Goal: Find specific fact: Find specific fact

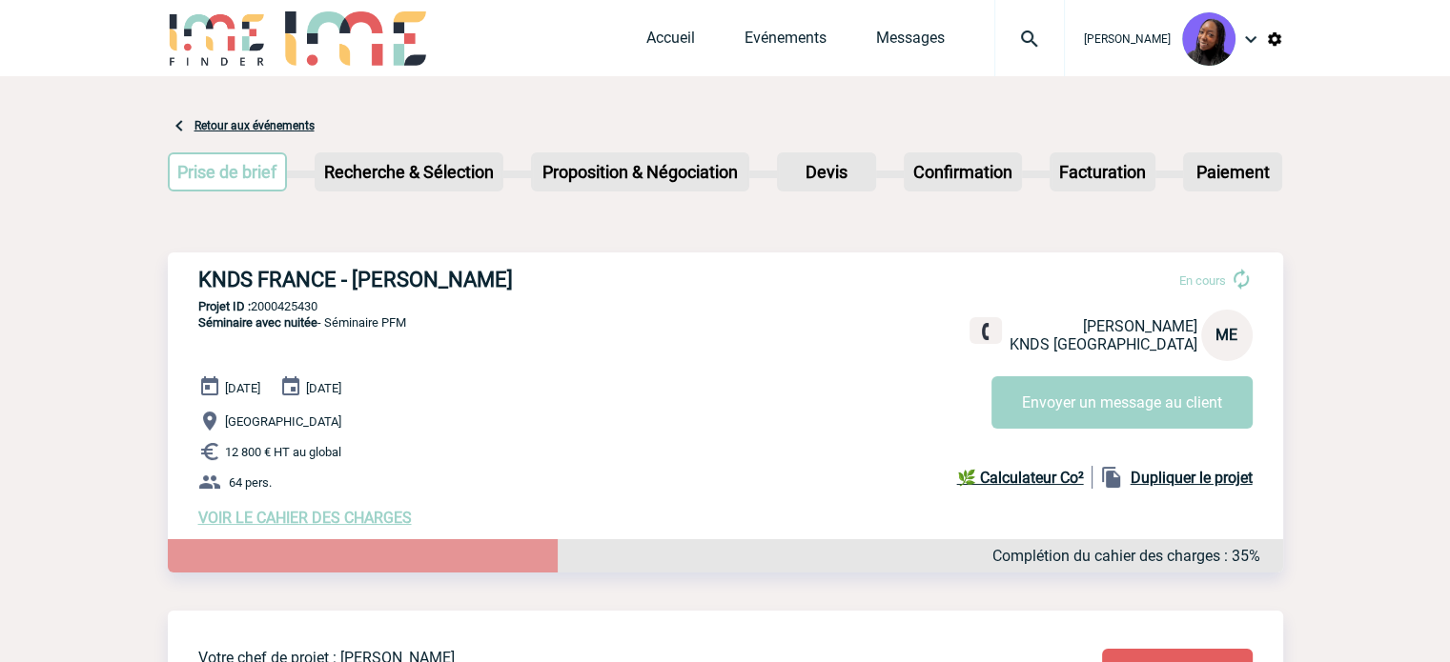
click at [392, 282] on h3 "KNDS FRANCE - [PERSON_NAME]" at bounding box center [484, 280] width 572 height 24
click at [392, 281] on h3 "KNDS FRANCE - [PERSON_NAME]" at bounding box center [484, 280] width 572 height 24
copy div "KNDS FRANCE - [PERSON_NAME]"
click at [465, 270] on h3 "KNDS FRANCE - [PERSON_NAME]" at bounding box center [484, 280] width 572 height 24
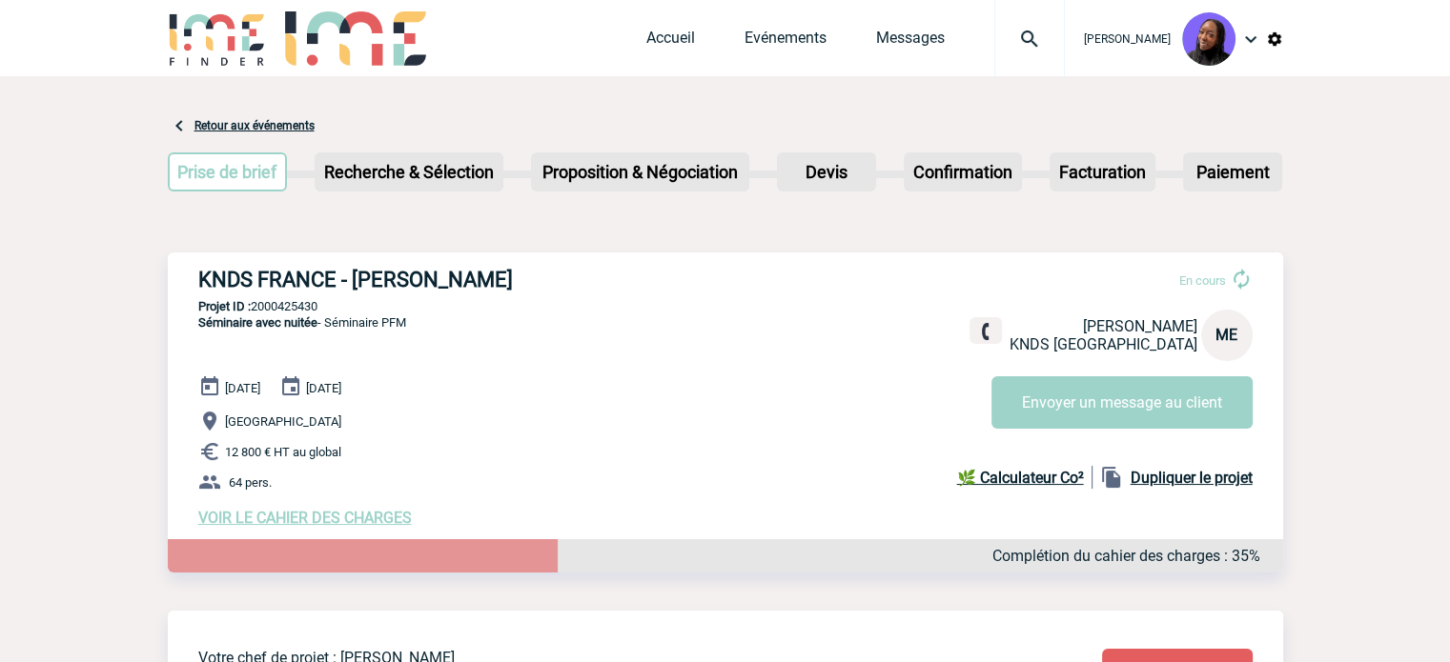
click at [465, 270] on h3 "KNDS FRANCE - [PERSON_NAME]" at bounding box center [484, 280] width 572 height 24
click at [294, 298] on div "KNDS FRANCE - [PERSON_NAME] En cours [PERSON_NAME] FRANCE ME Envoyer un message…" at bounding box center [725, 398] width 1115 height 290
copy p "2000425430"
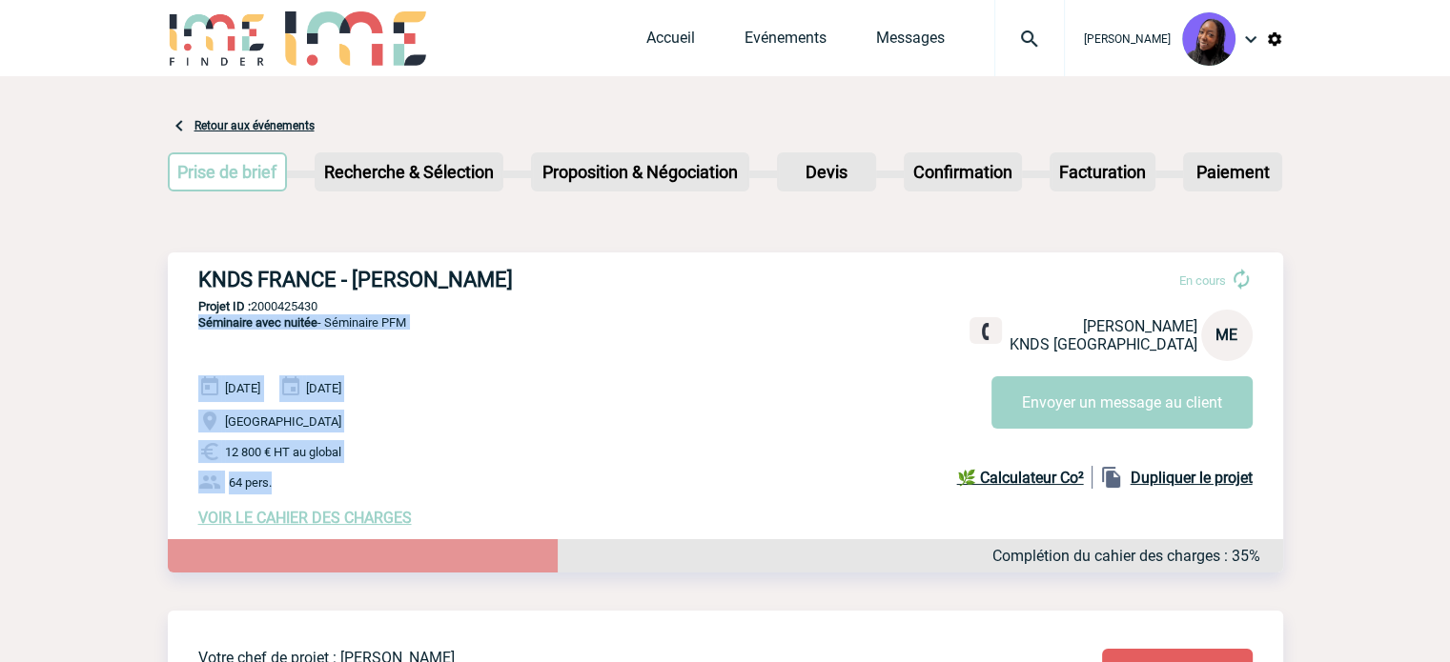
drag, startPoint x: 301, startPoint y: 487, endPoint x: 196, endPoint y: 342, distance: 178.8
click at [196, 342] on div "KNDS FRANCE - [PERSON_NAME] En cours [PERSON_NAME] FRANCE ME Envoyer un message…" at bounding box center [725, 398] width 1115 height 290
copy div "Séminaire avec nuitée - Séminaire PFM [DATE] [DATE] [GEOGRAPHIC_DATA] 12 800 € …"
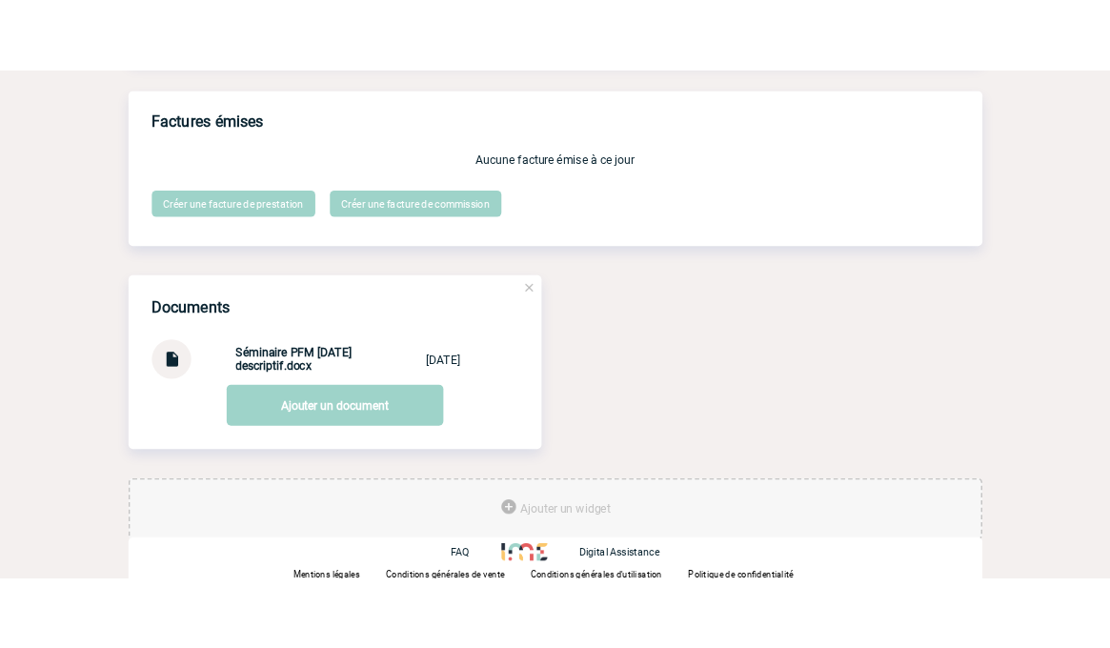
scroll to position [1757, 0]
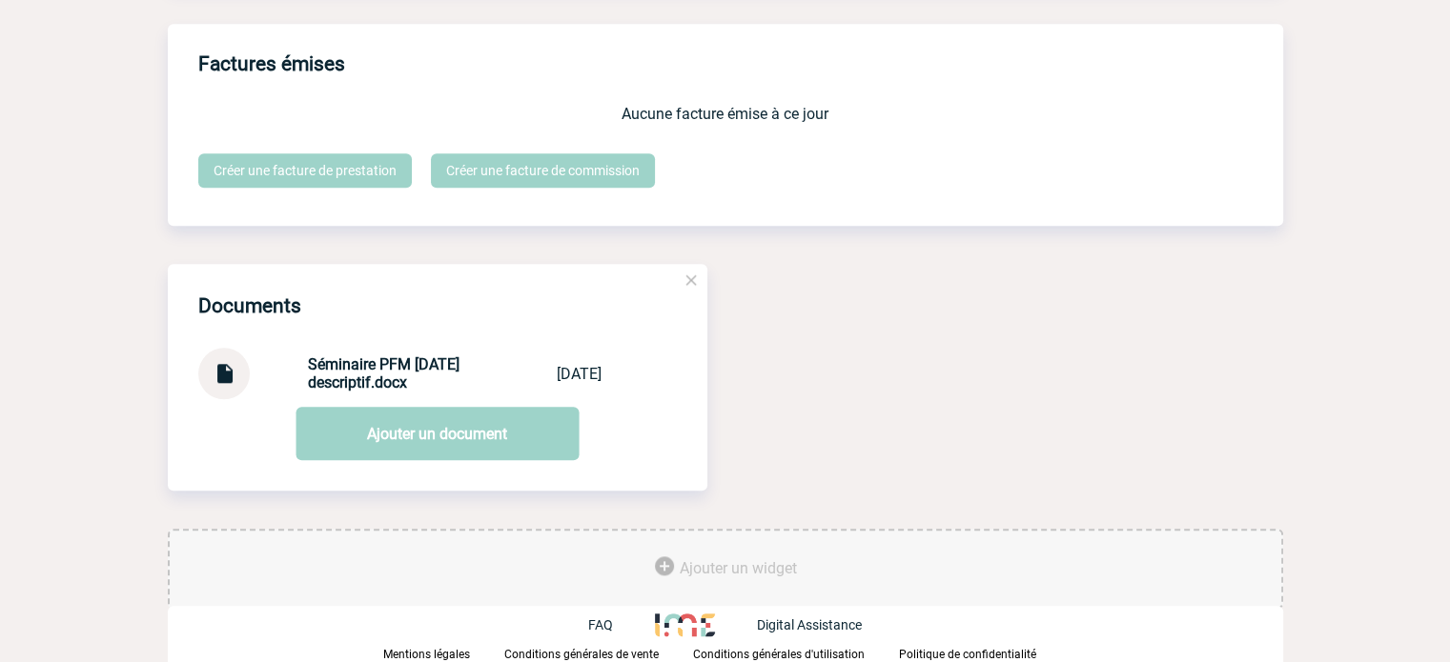
click at [226, 369] on img at bounding box center [224, 366] width 25 height 37
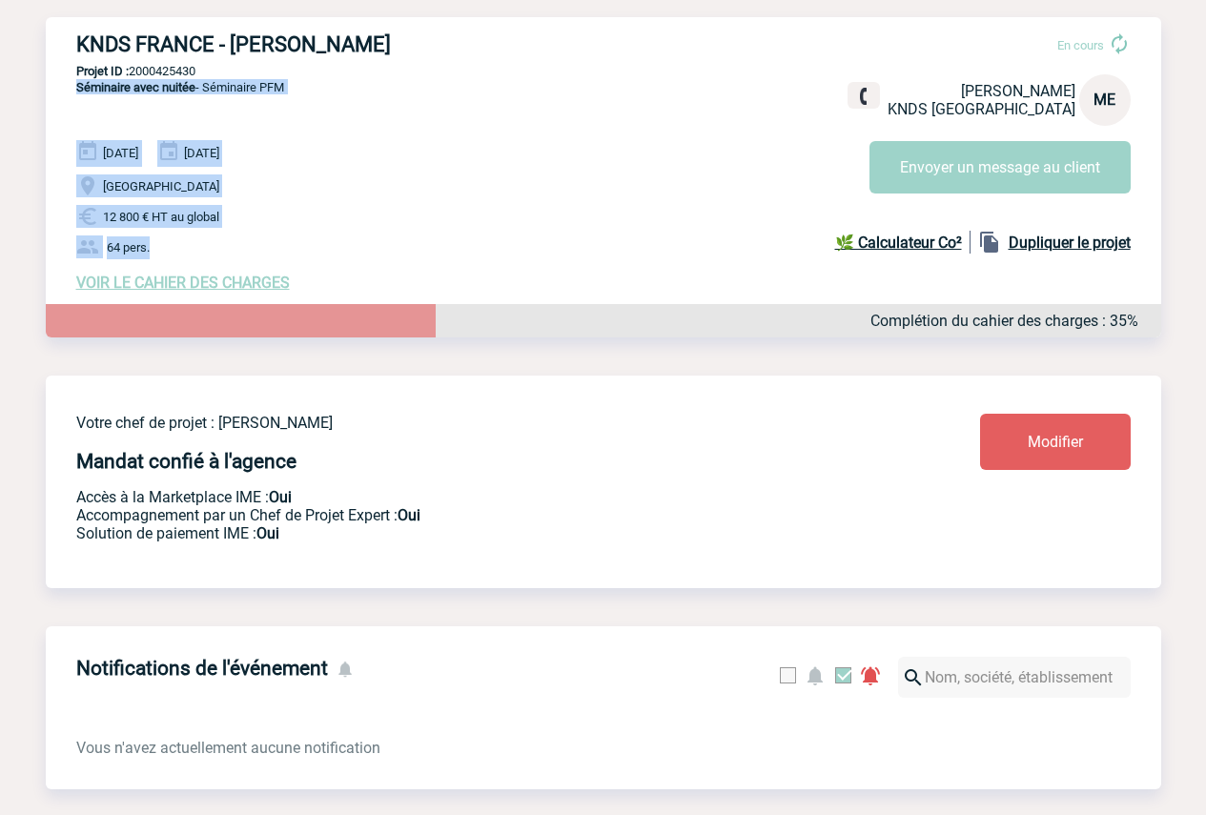
scroll to position [0, 0]
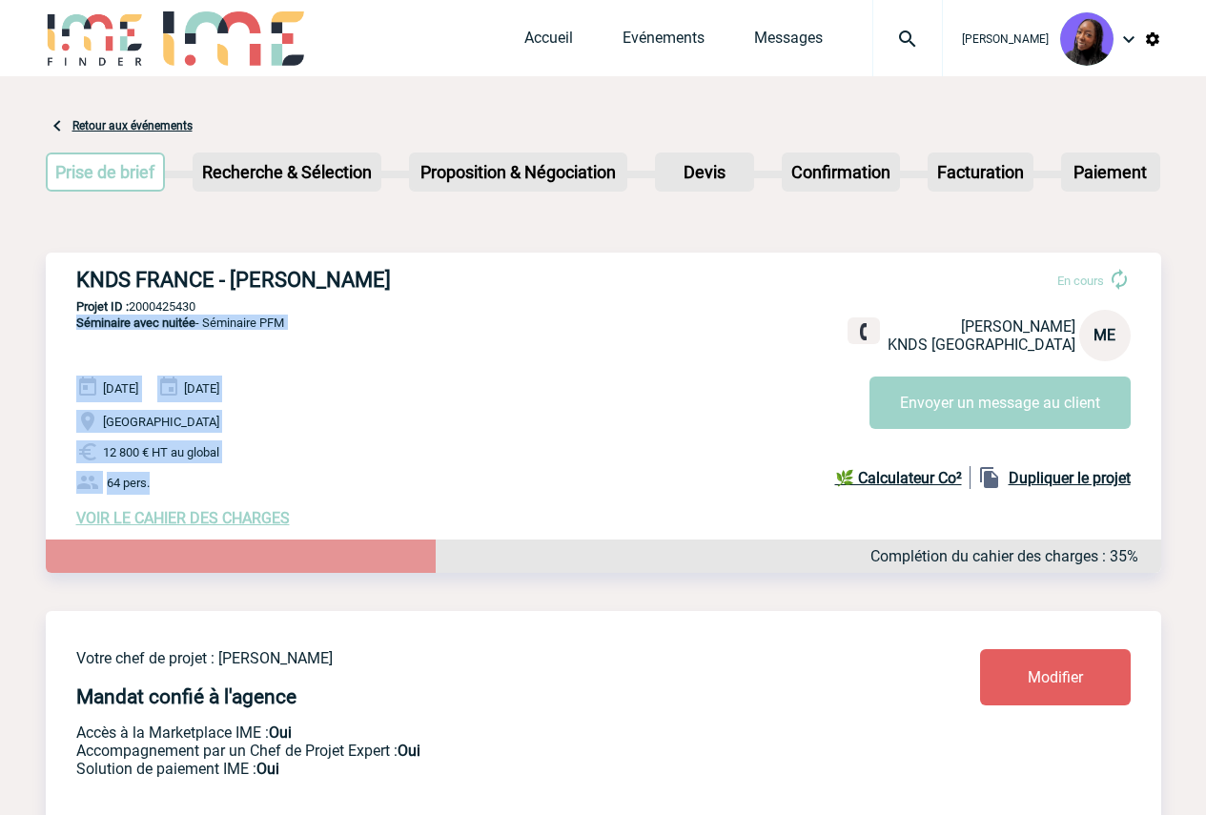
click at [334, 326] on div "KNDS FRANCE - [PERSON_NAME] En cours [PERSON_NAME] FRANCE ME Envoyer un message…" at bounding box center [603, 398] width 1115 height 290
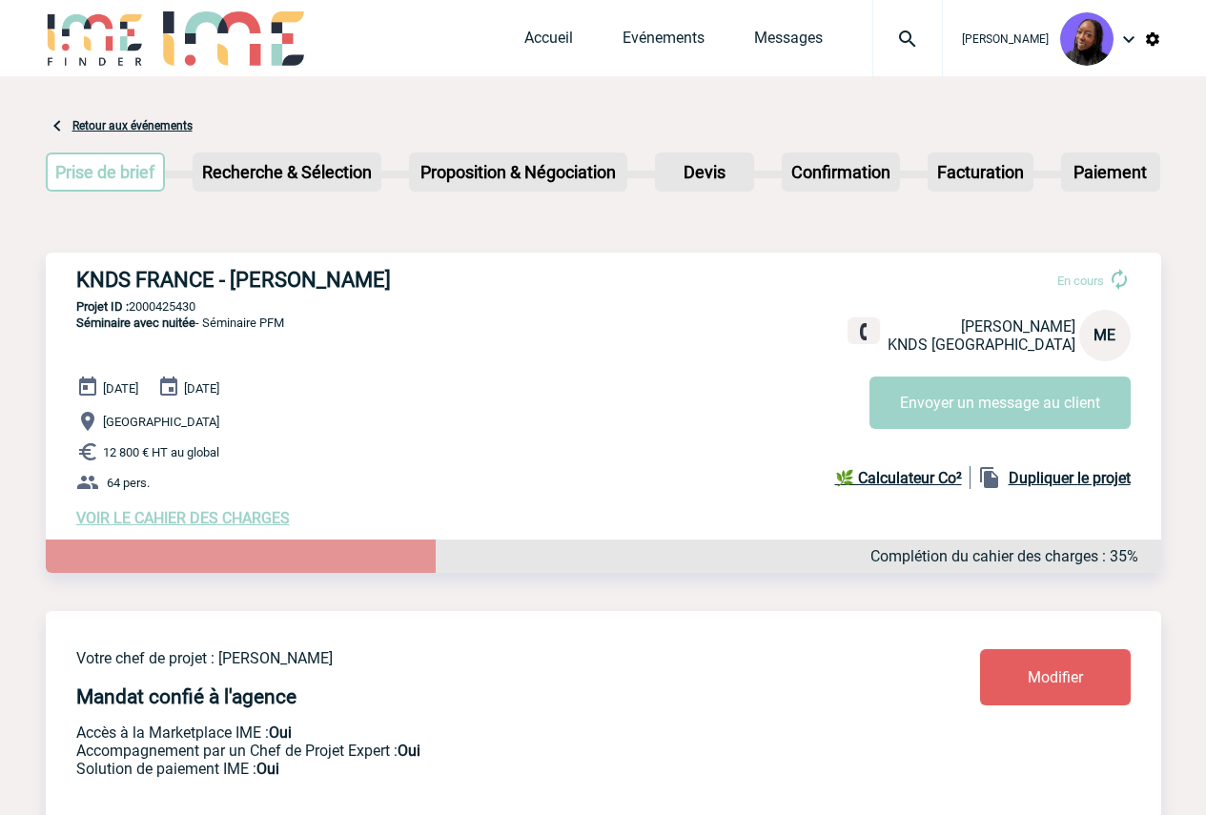
drag, startPoint x: 313, startPoint y: 323, endPoint x: 205, endPoint y: 322, distance: 107.7
click at [205, 322] on div "KNDS FRANCE - [PERSON_NAME] En cours [PERSON_NAME] FRANCE ME Envoyer un message…" at bounding box center [603, 398] width 1115 height 290
copy span "Séminaire PFM"
drag, startPoint x: 394, startPoint y: 286, endPoint x: 233, endPoint y: 272, distance: 160.7
click at [233, 272] on h3 "KNDS FRANCE - [PERSON_NAME]" at bounding box center [362, 280] width 572 height 24
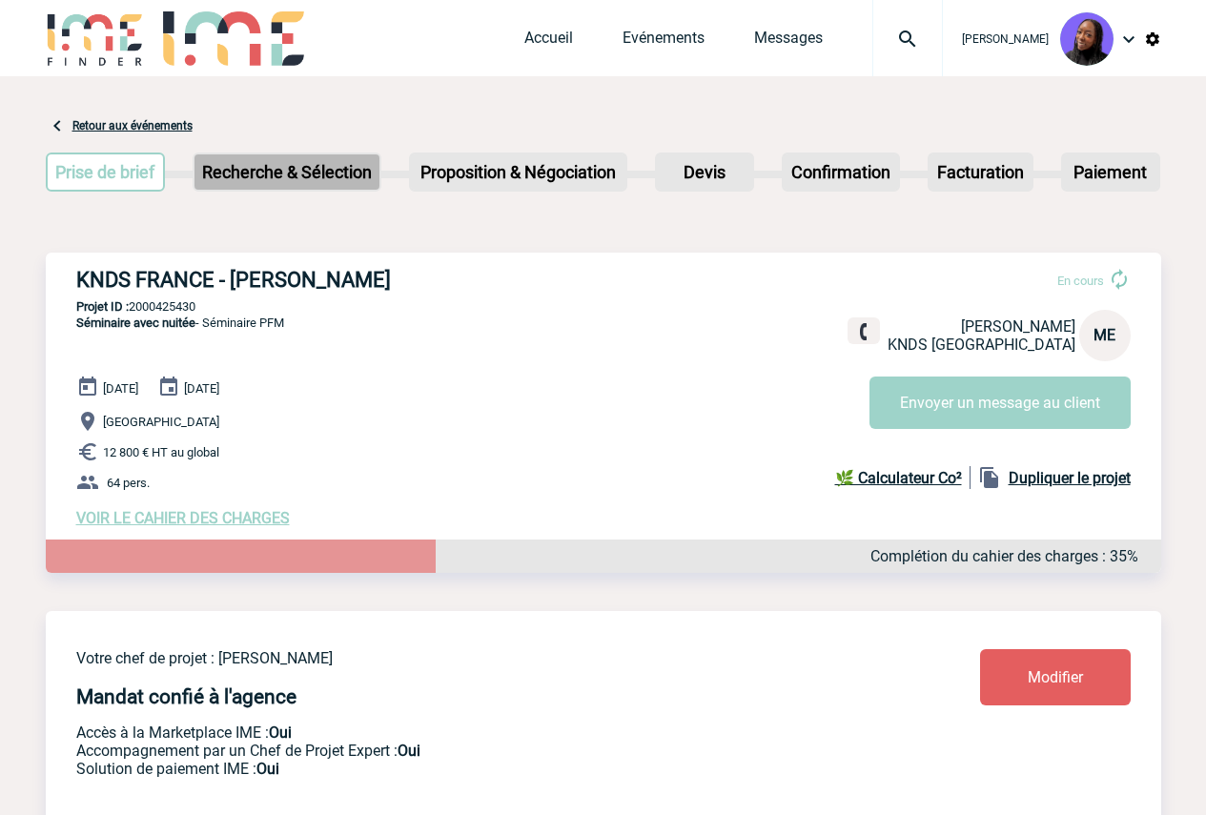
copy h3 "[PERSON_NAME]"
